Goal: Information Seeking & Learning: Learn about a topic

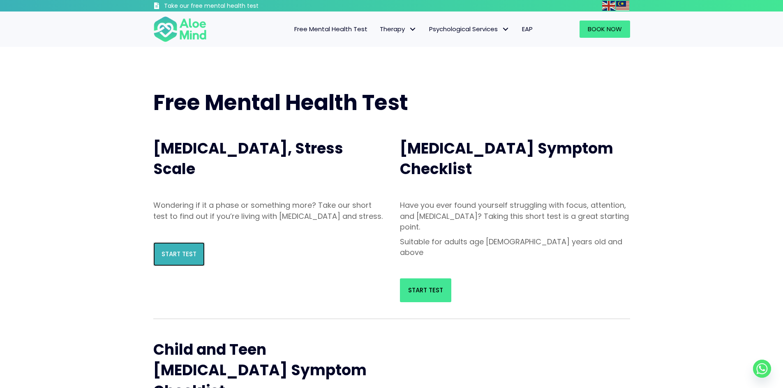
click at [192, 258] on span "Start Test" at bounding box center [178, 254] width 35 height 9
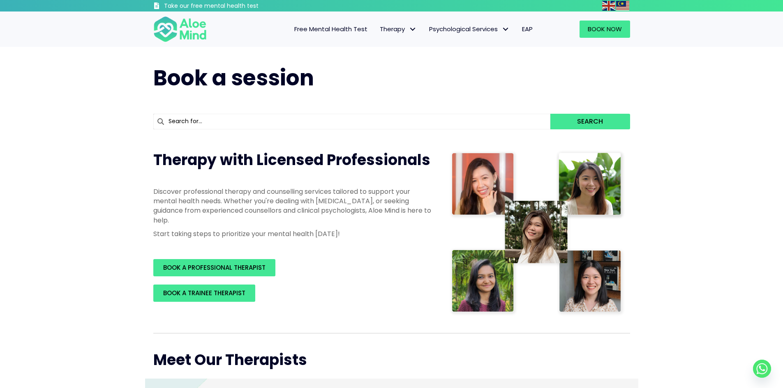
click at [332, 25] on span "Free Mental Health Test" at bounding box center [330, 29] width 73 height 9
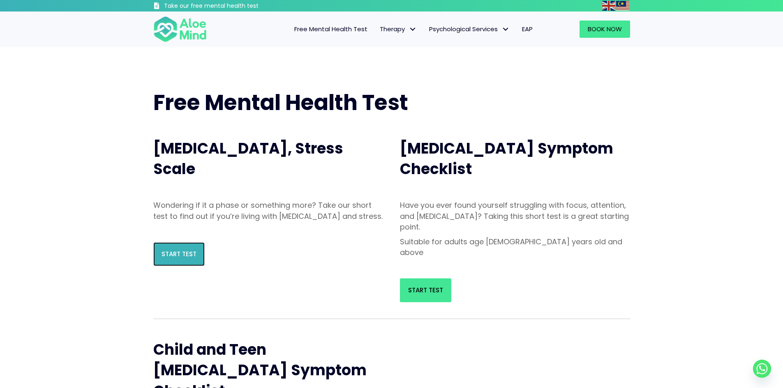
click at [194, 266] on link "Start Test" at bounding box center [178, 254] width 51 height 24
